Goal: Information Seeking & Learning: Learn about a topic

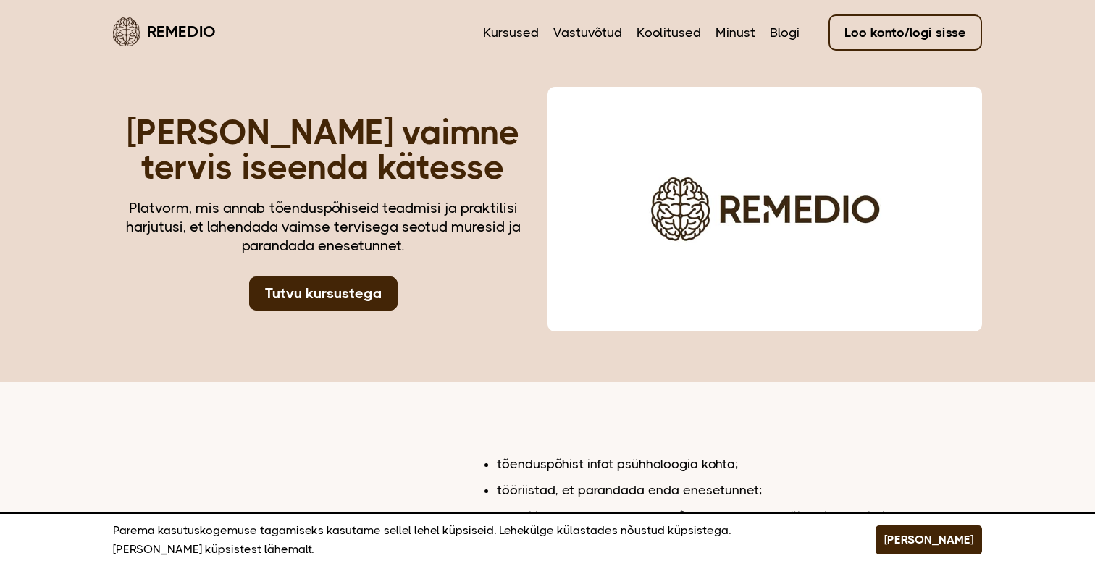
click at [756, 204] on button "Play video" at bounding box center [765, 209] width 47 height 29
click at [685, 35] on link "Koolitused" at bounding box center [669, 32] width 64 height 19
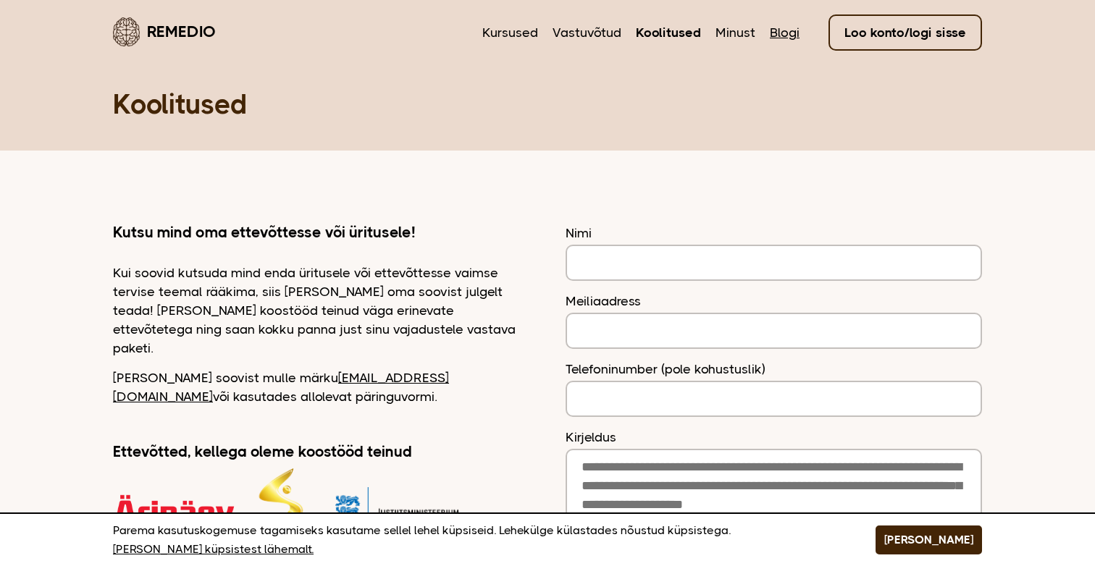
click at [776, 38] on link "Blogi" at bounding box center [785, 32] width 30 height 19
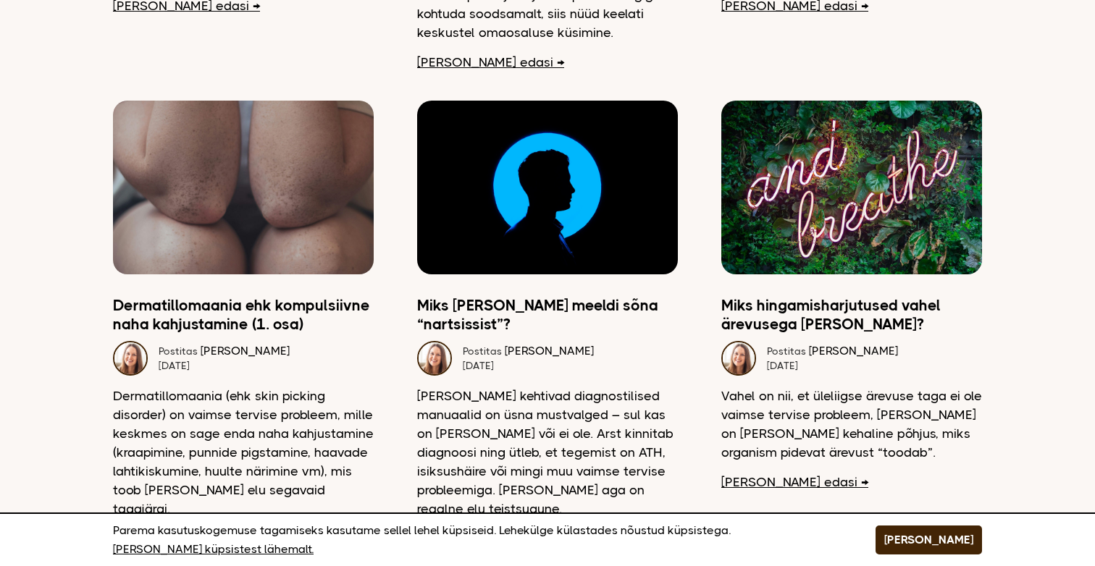
scroll to position [617, 0]
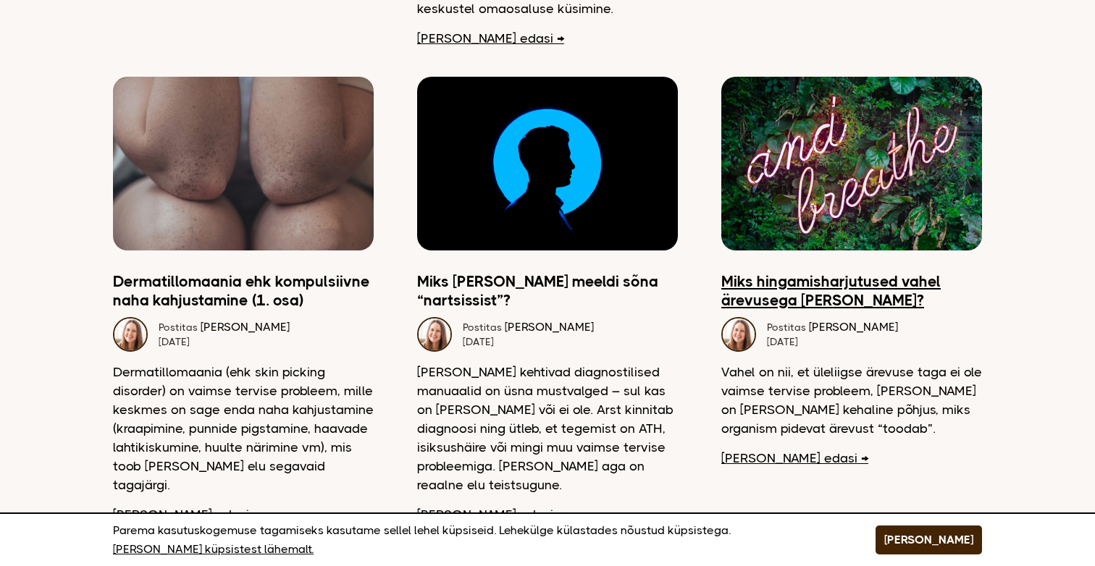
click at [782, 285] on link "Miks hingamisharjutused vahel ärevusega [PERSON_NAME]?" at bounding box center [851, 291] width 261 height 38
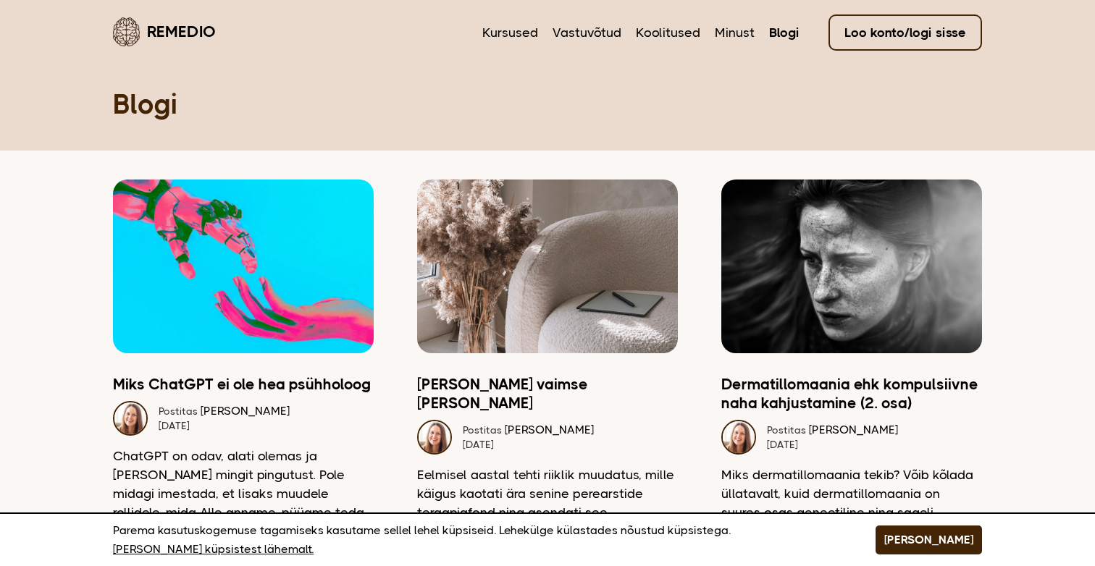
scroll to position [0, 0]
click at [528, 33] on link "Kursused" at bounding box center [510, 32] width 56 height 19
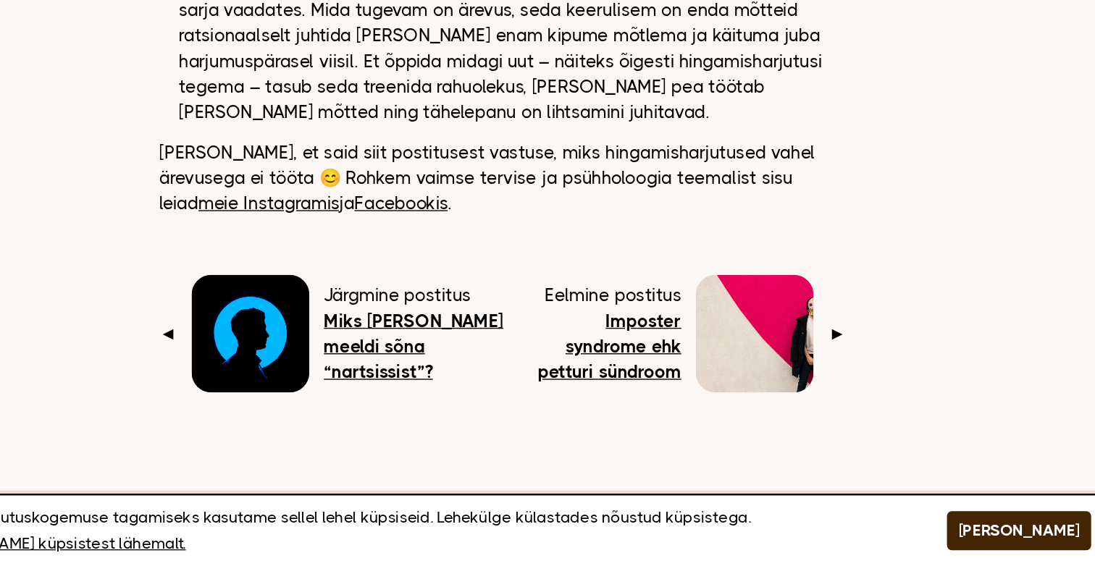
scroll to position [2085, 0]
